Goal: Task Accomplishment & Management: Use online tool/utility

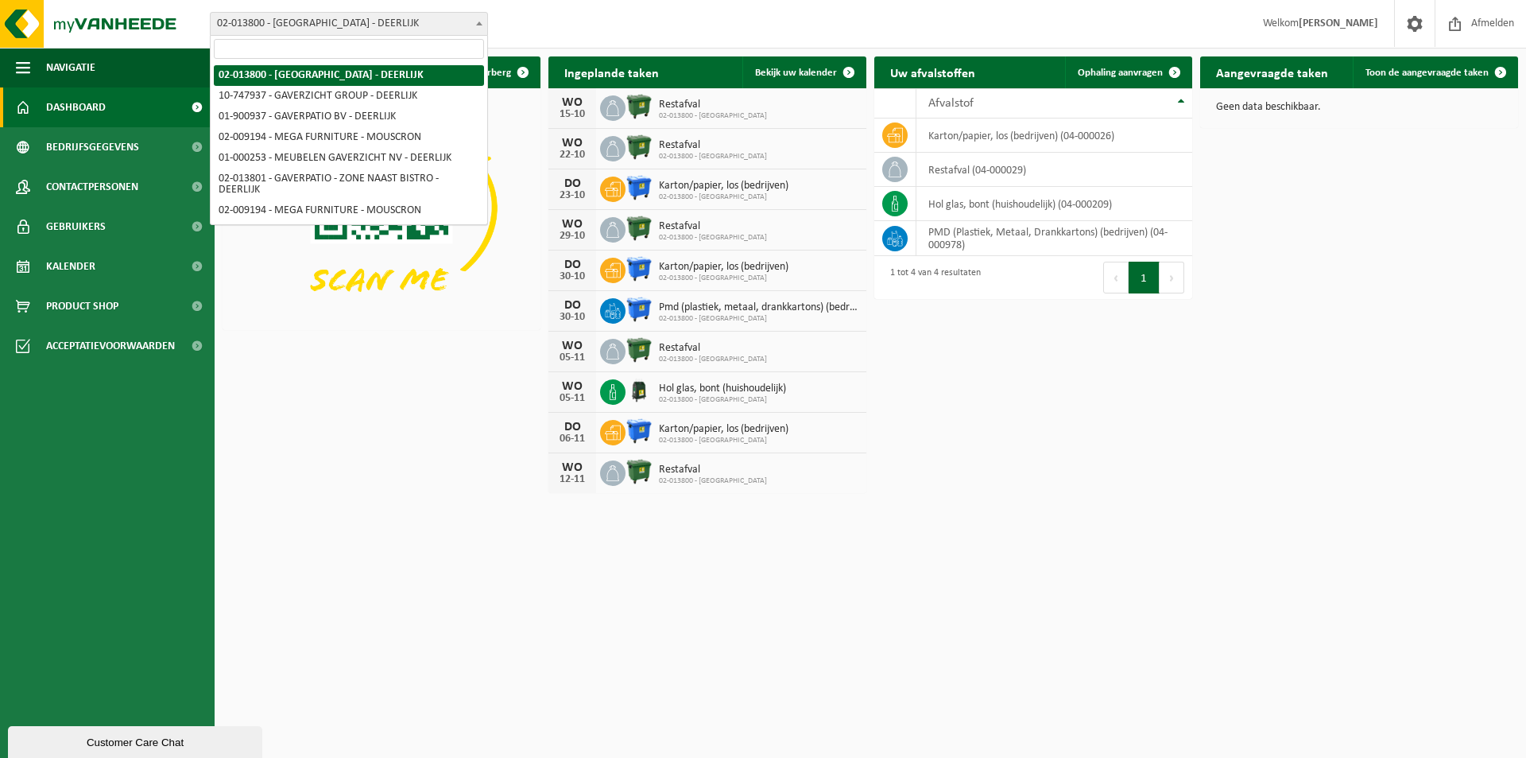
click at [476, 24] on b at bounding box center [479, 23] width 6 height 4
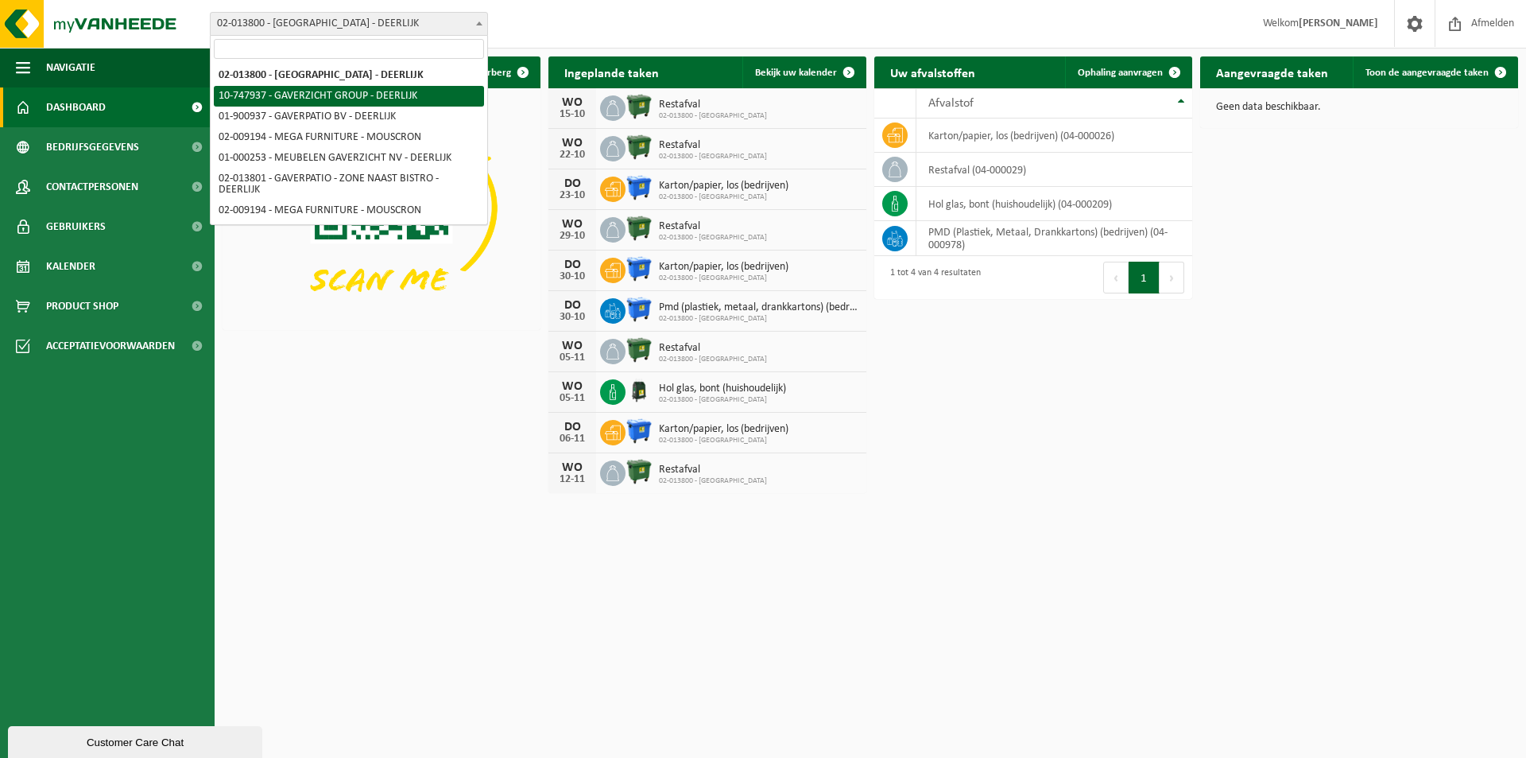
select select "5973"
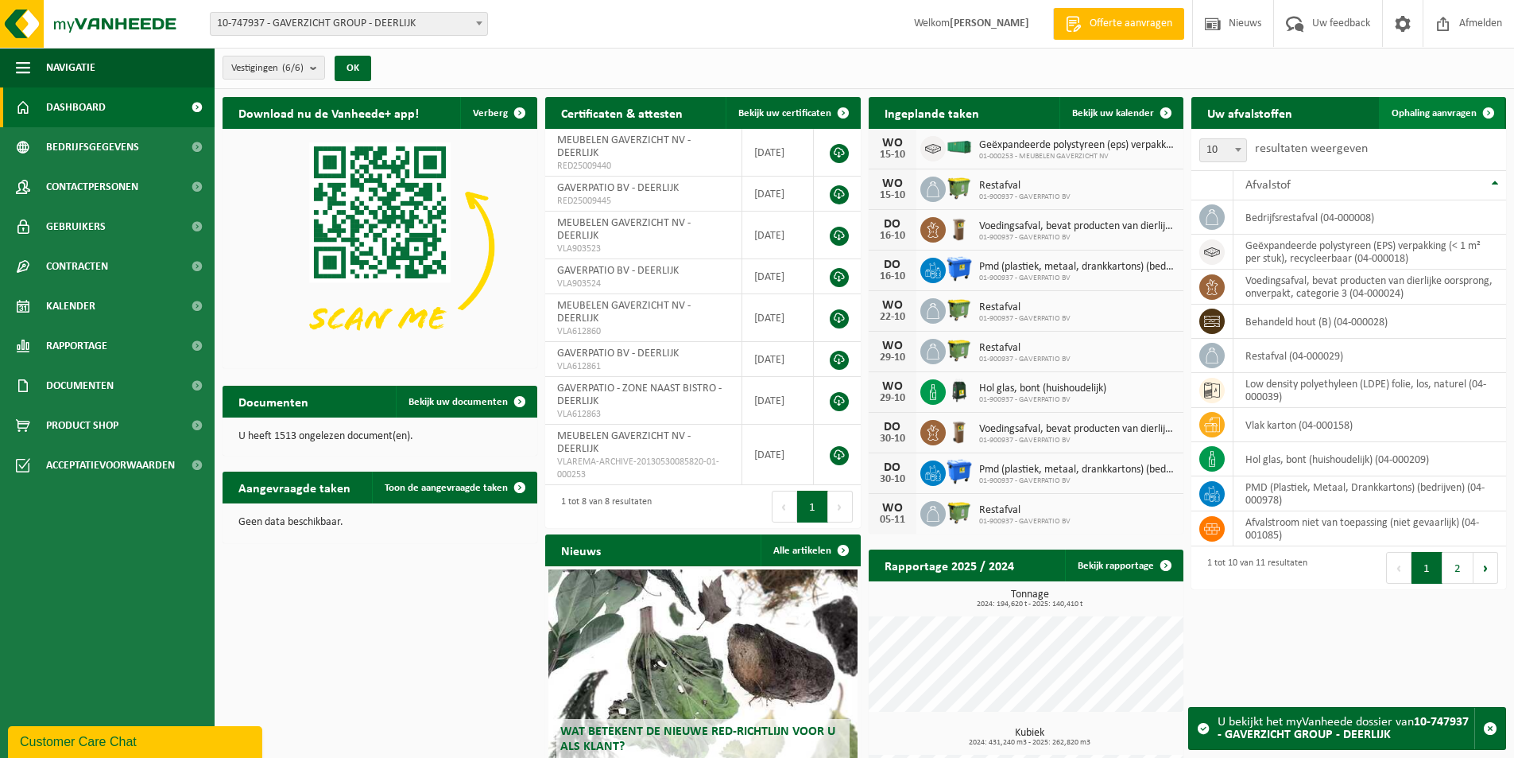
click at [1445, 115] on span "Ophaling aanvragen" at bounding box center [1434, 113] width 85 height 10
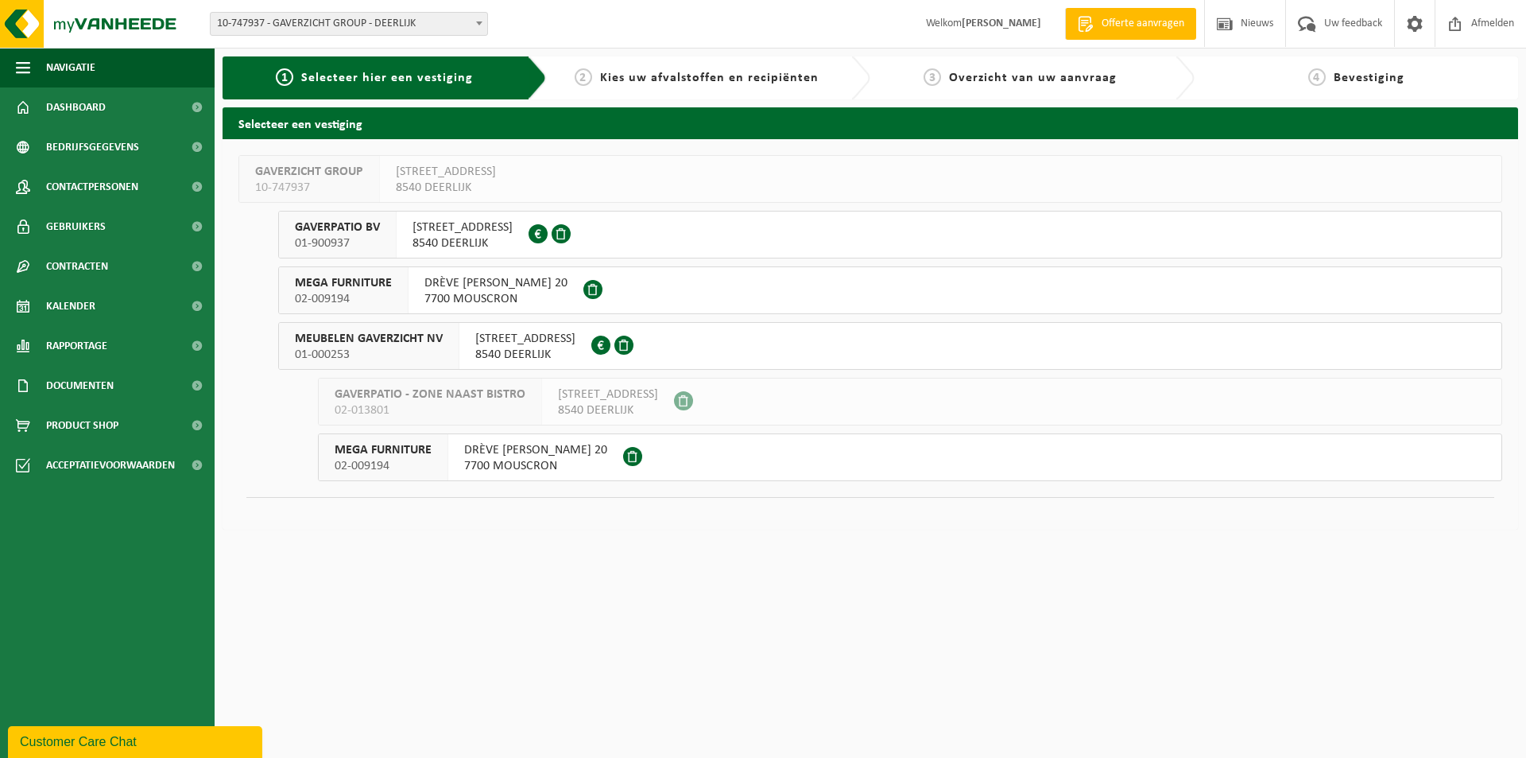
click at [391, 337] on span "MEUBELEN GAVERZICHT NV" at bounding box center [369, 339] width 148 height 16
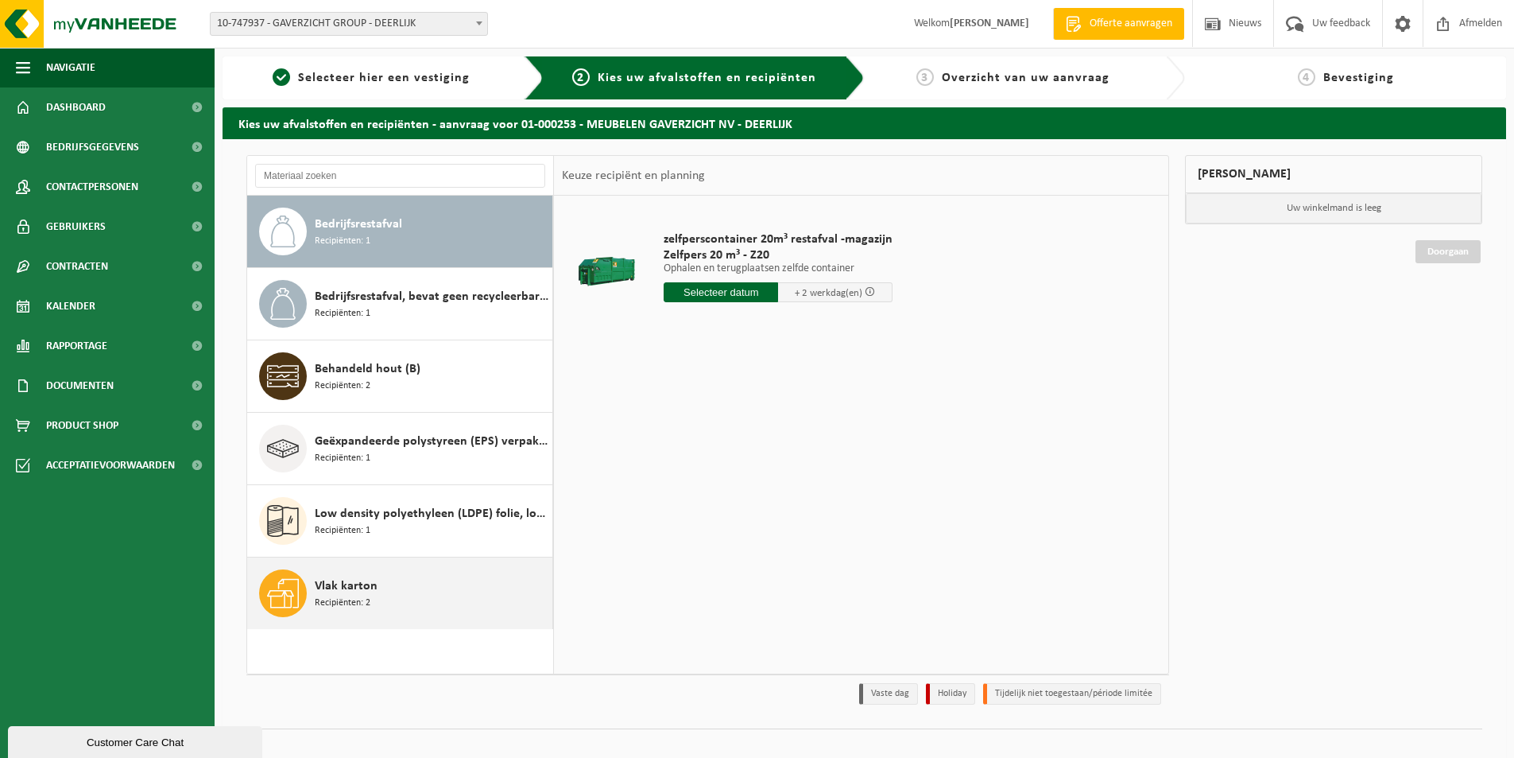
click at [374, 588] on span "Vlak karton" at bounding box center [346, 585] width 63 height 19
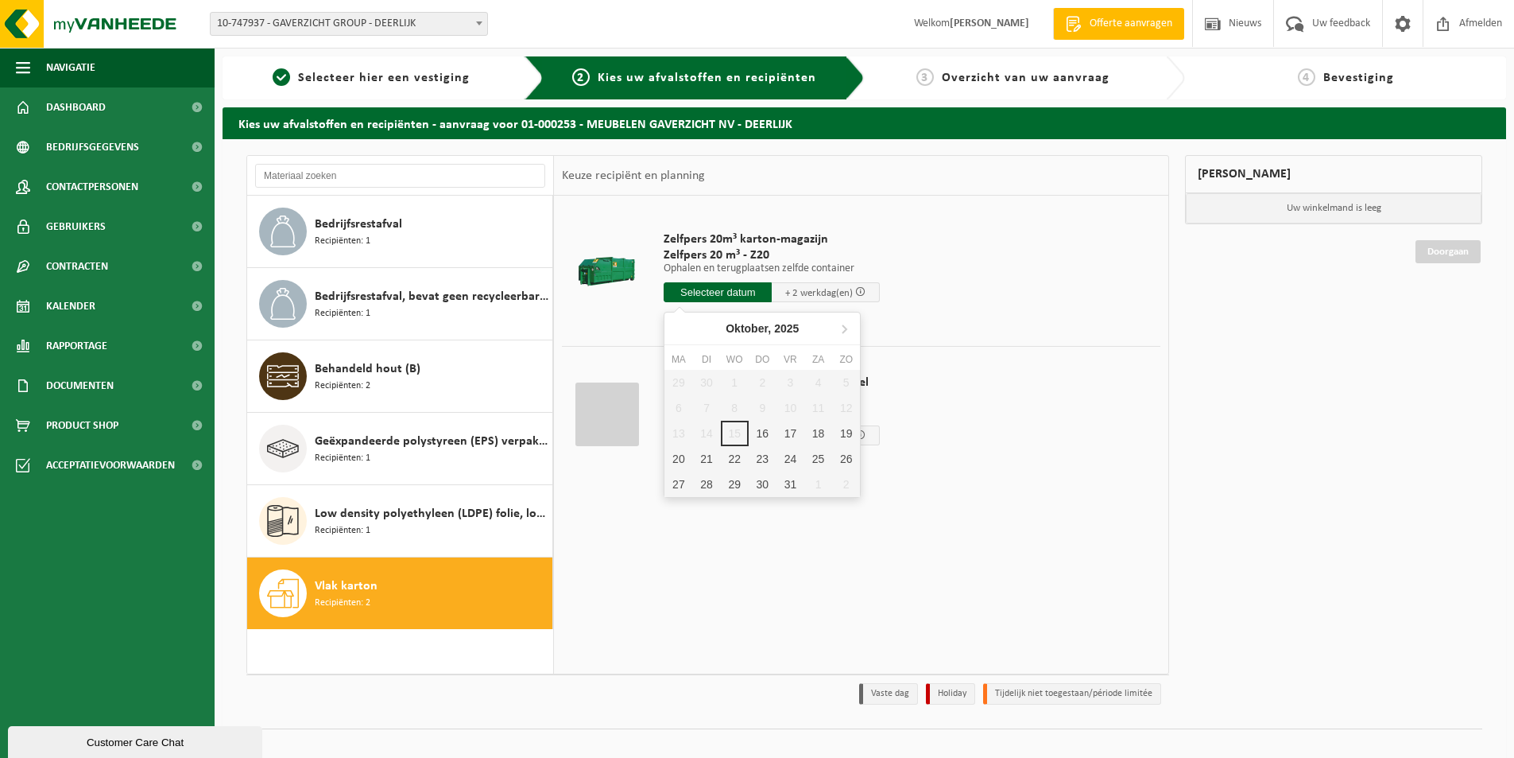
click at [728, 291] on input "text" at bounding box center [718, 292] width 108 height 20
click at [761, 432] on div "16" at bounding box center [763, 433] width 28 height 25
type input "Van 2025-10-16"
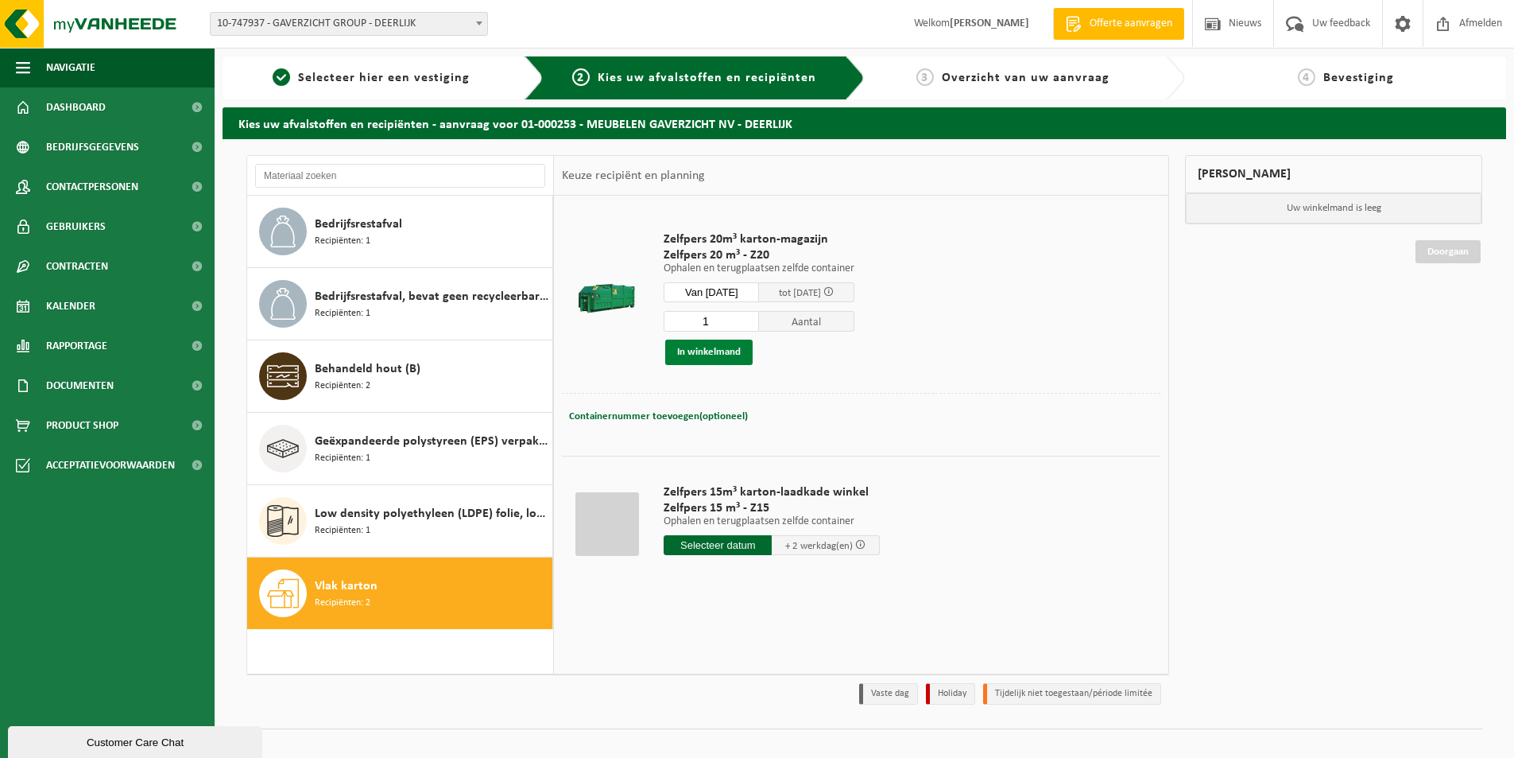
click at [722, 355] on button "In winkelmand" at bounding box center [708, 351] width 87 height 25
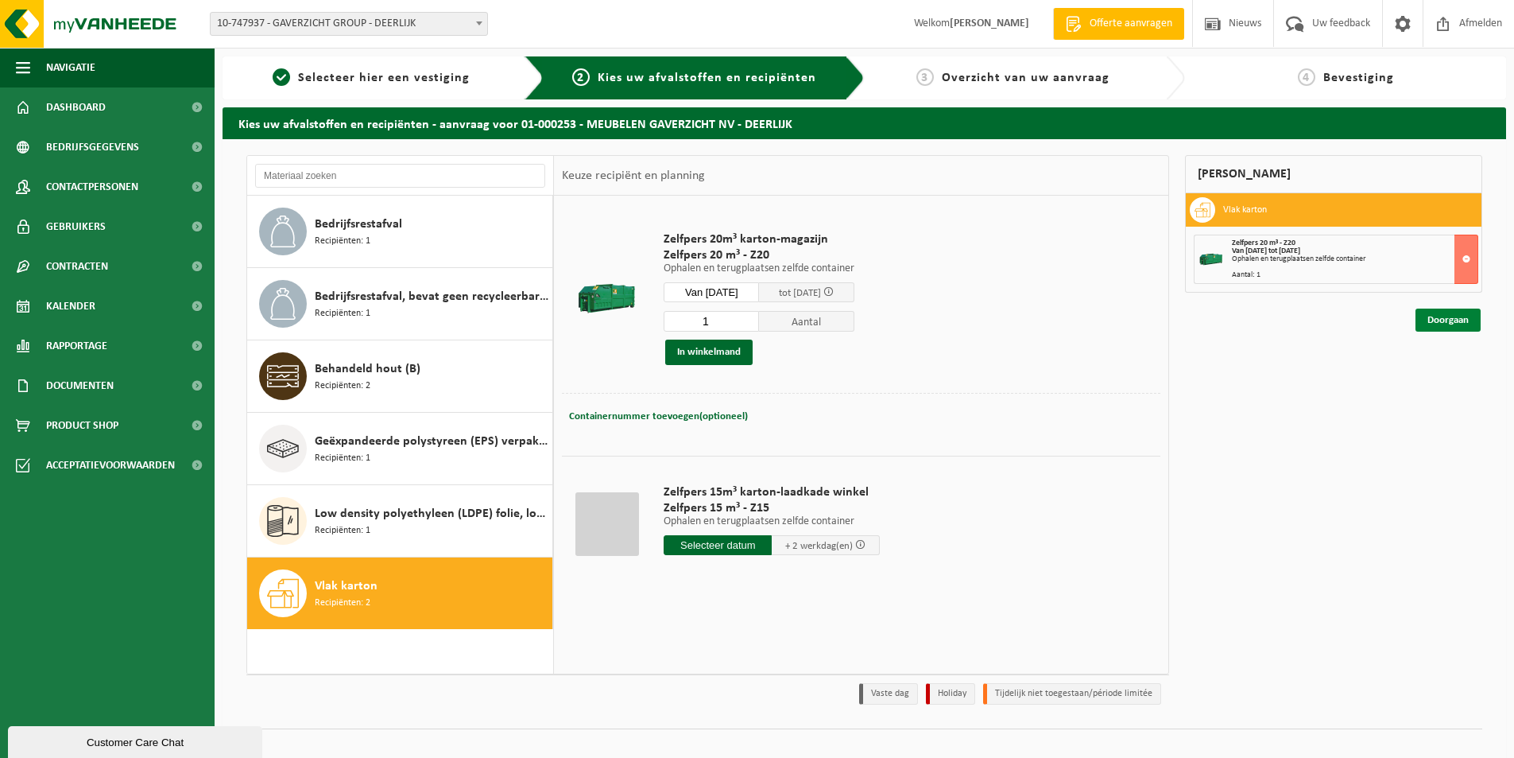
click at [1463, 318] on link "Doorgaan" at bounding box center [1448, 319] width 65 height 23
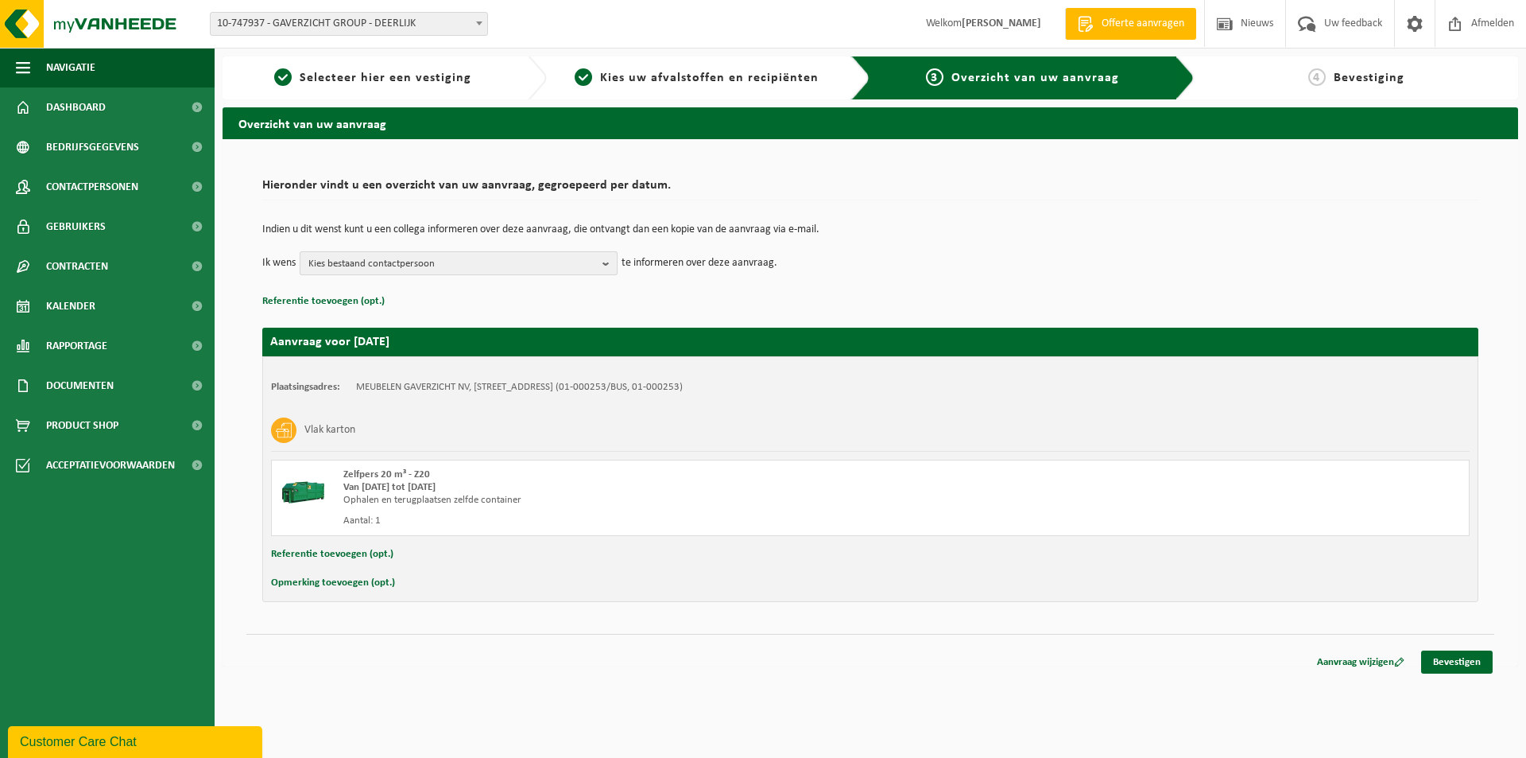
click at [607, 271] on b "button" at bounding box center [610, 263] width 14 height 22
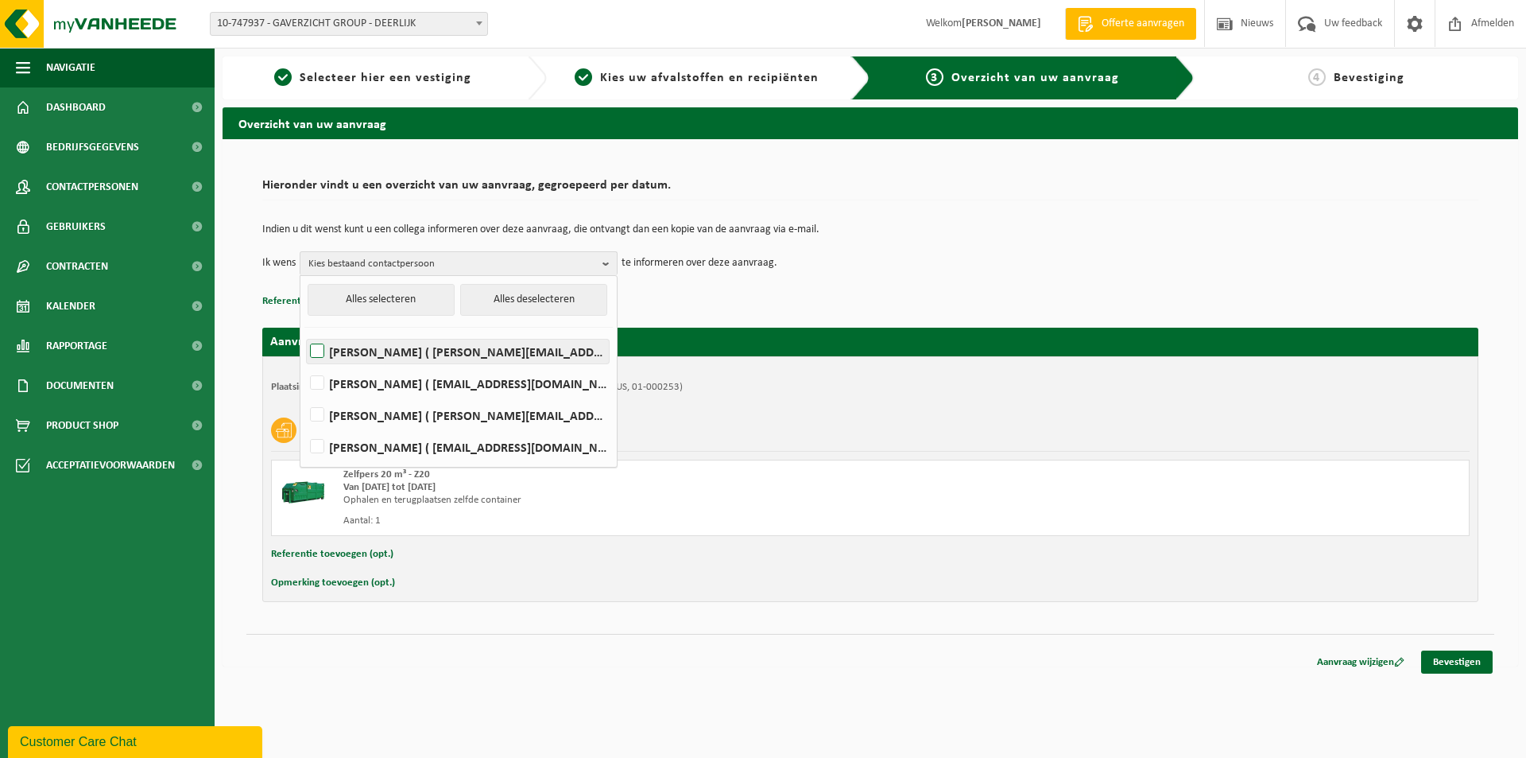
click at [321, 352] on label "[PERSON_NAME] ( [PERSON_NAME][EMAIL_ADDRESS][DOMAIN_NAME] )" at bounding box center [458, 351] width 302 height 24
click at [304, 331] on input "[PERSON_NAME] ( [PERSON_NAME][EMAIL_ADDRESS][DOMAIN_NAME] )" at bounding box center [304, 331] width 1 height 1
checkbox input "true"
click at [323, 384] on label "[PERSON_NAME] ( [EMAIL_ADDRESS][DOMAIN_NAME] )" at bounding box center [458, 383] width 302 height 24
click at [304, 363] on input "[PERSON_NAME] ( [EMAIL_ADDRESS][DOMAIN_NAME] )" at bounding box center [304, 362] width 1 height 1
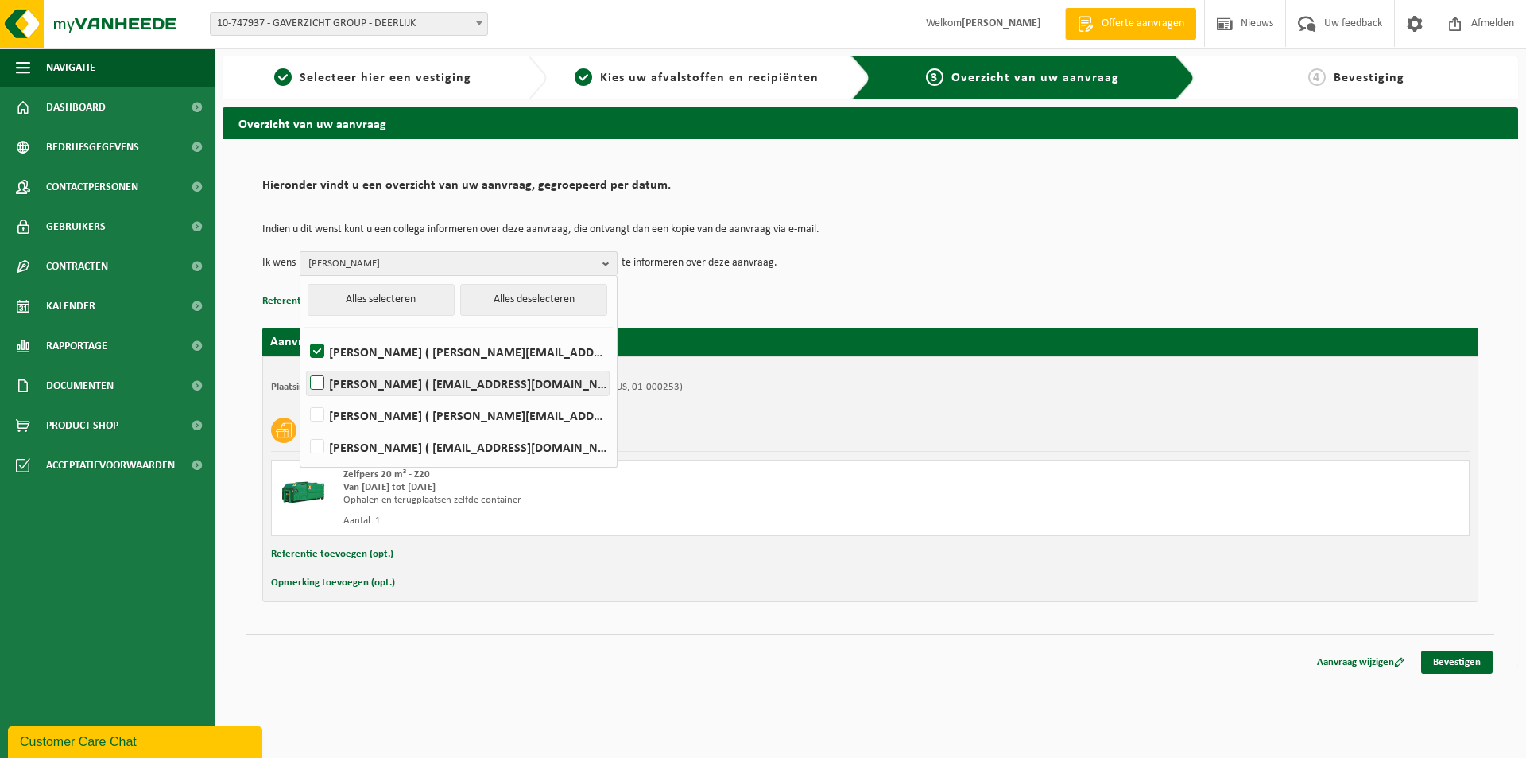
checkbox input "true"
click at [320, 414] on label "[PERSON_NAME] ( [PERSON_NAME][EMAIL_ADDRESS][DOMAIN_NAME] )" at bounding box center [458, 415] width 302 height 24
click at [304, 395] on input "[PERSON_NAME] ( [PERSON_NAME][EMAIL_ADDRESS][DOMAIN_NAME] )" at bounding box center [304, 394] width 1 height 1
checkbox input "true"
click at [709, 293] on p "Referentie toevoegen (opt.)" at bounding box center [870, 301] width 1216 height 21
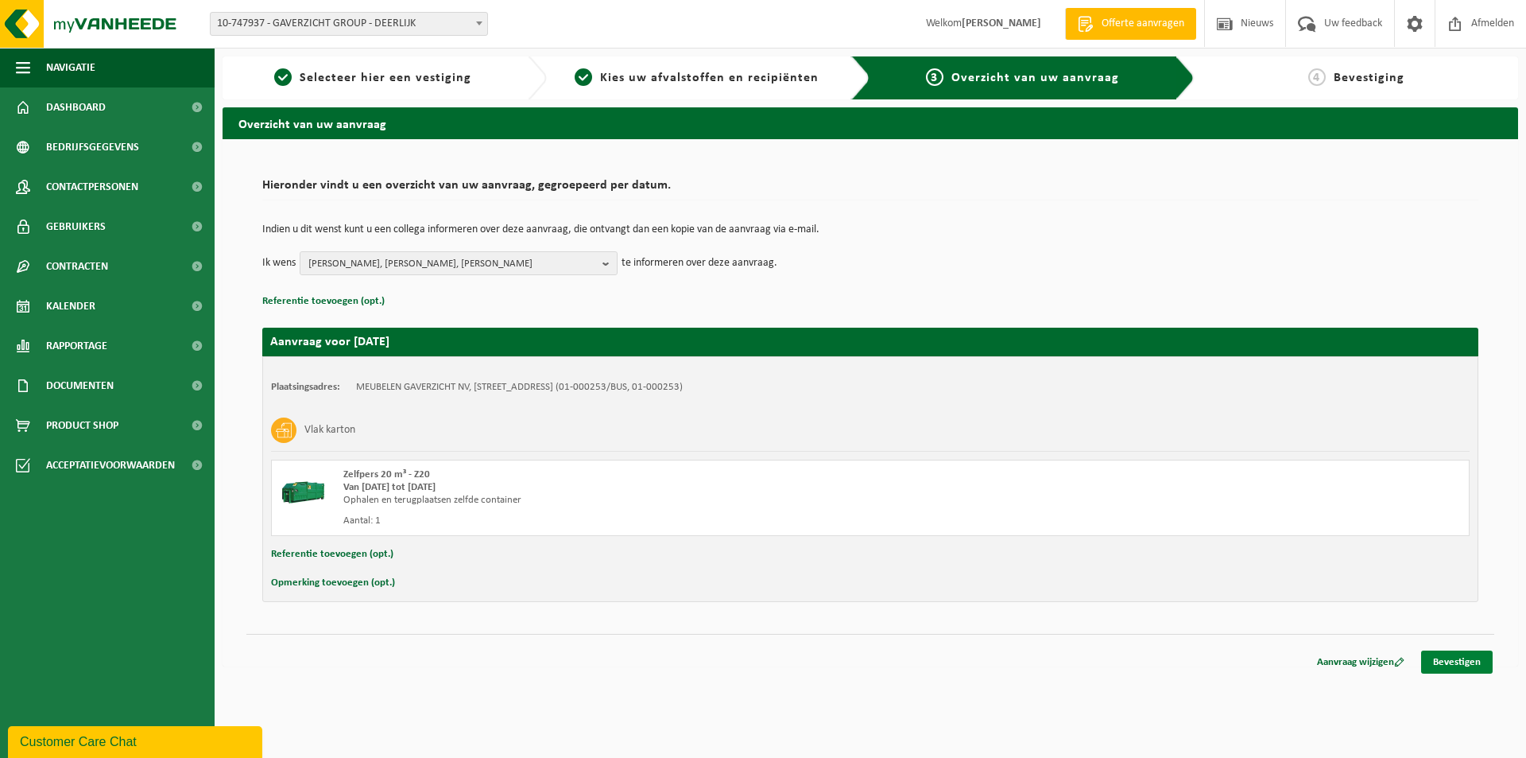
click at [1463, 657] on link "Bevestigen" at bounding box center [1457, 661] width 72 height 23
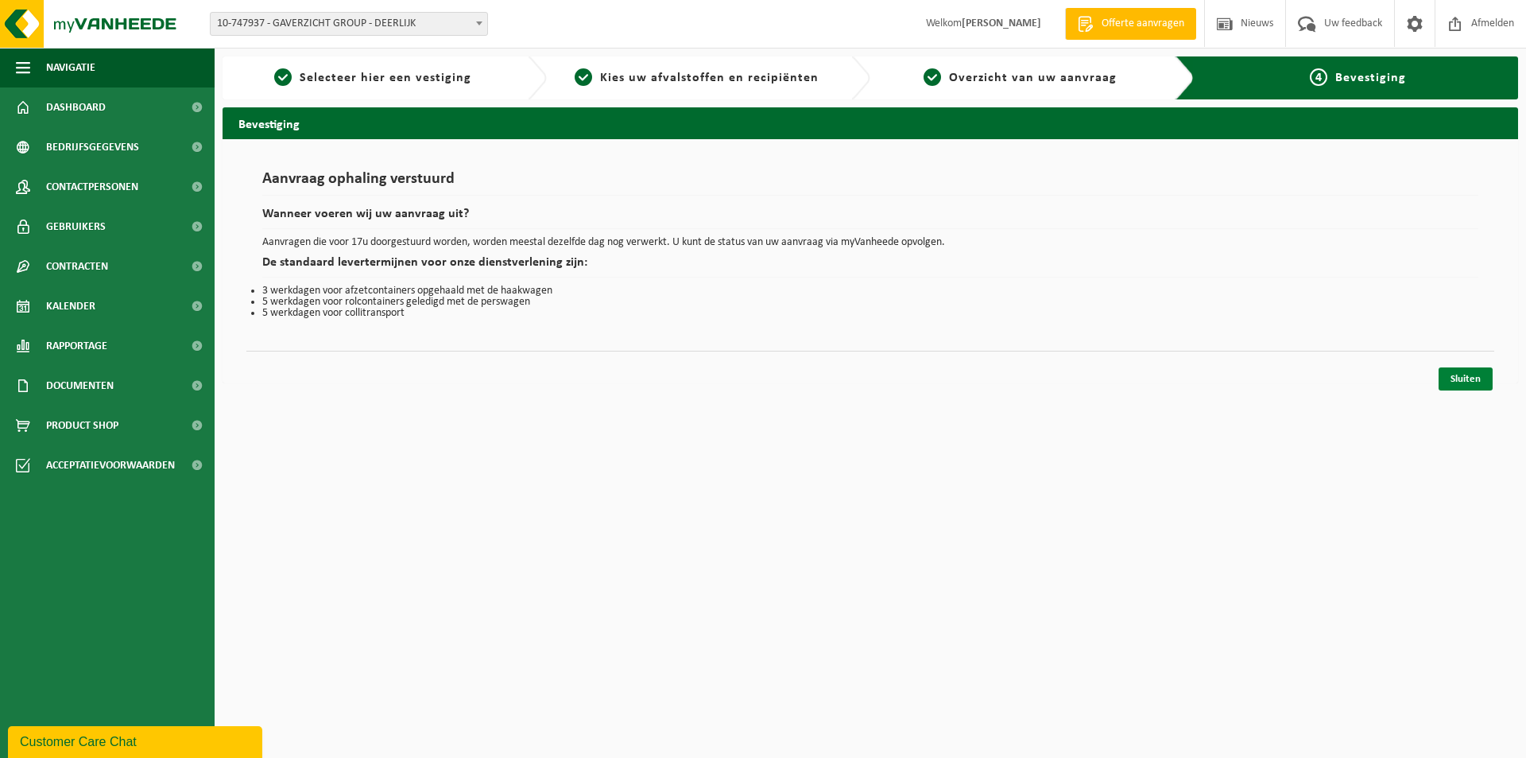
click at [1473, 385] on link "Sluiten" at bounding box center [1466, 378] width 54 height 23
